Goal: Find specific page/section: Find specific page/section

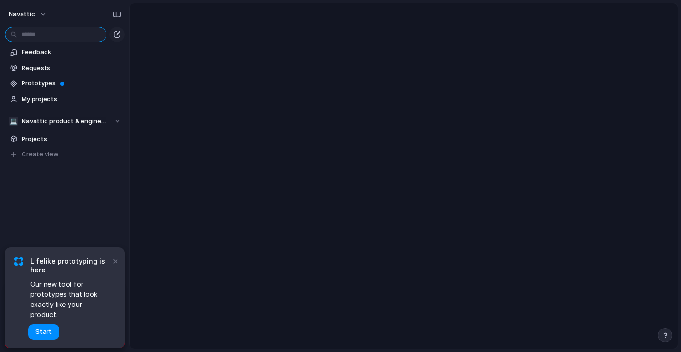
click at [47, 34] on input "text" at bounding box center [56, 34] width 102 height 15
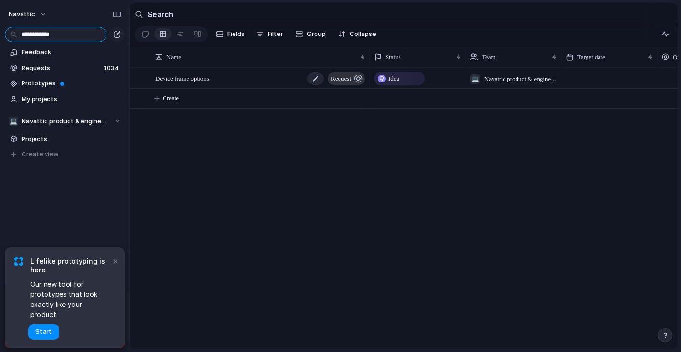
type input "**********"
click at [209, 78] on span "Device frame options" at bounding box center [182, 77] width 54 height 11
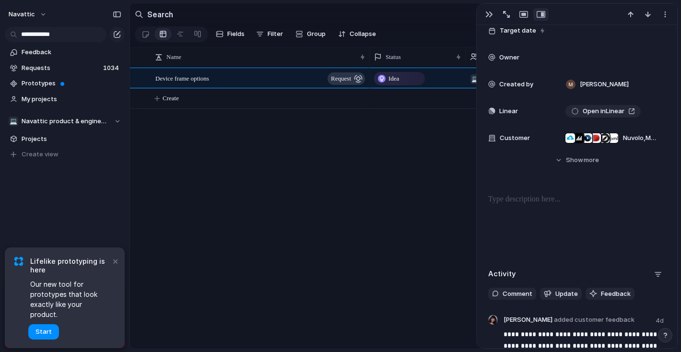
scroll to position [127, 0]
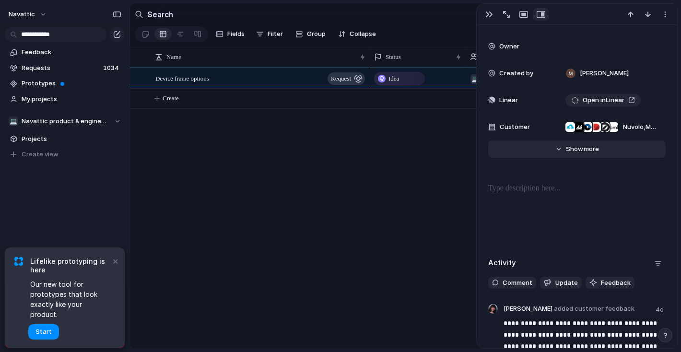
click at [578, 149] on span "Show" at bounding box center [574, 149] width 17 height 10
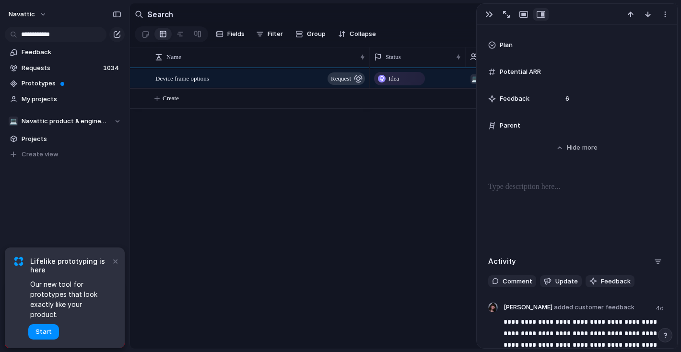
scroll to position [409, 0]
